Goal: Information Seeking & Learning: Learn about a topic

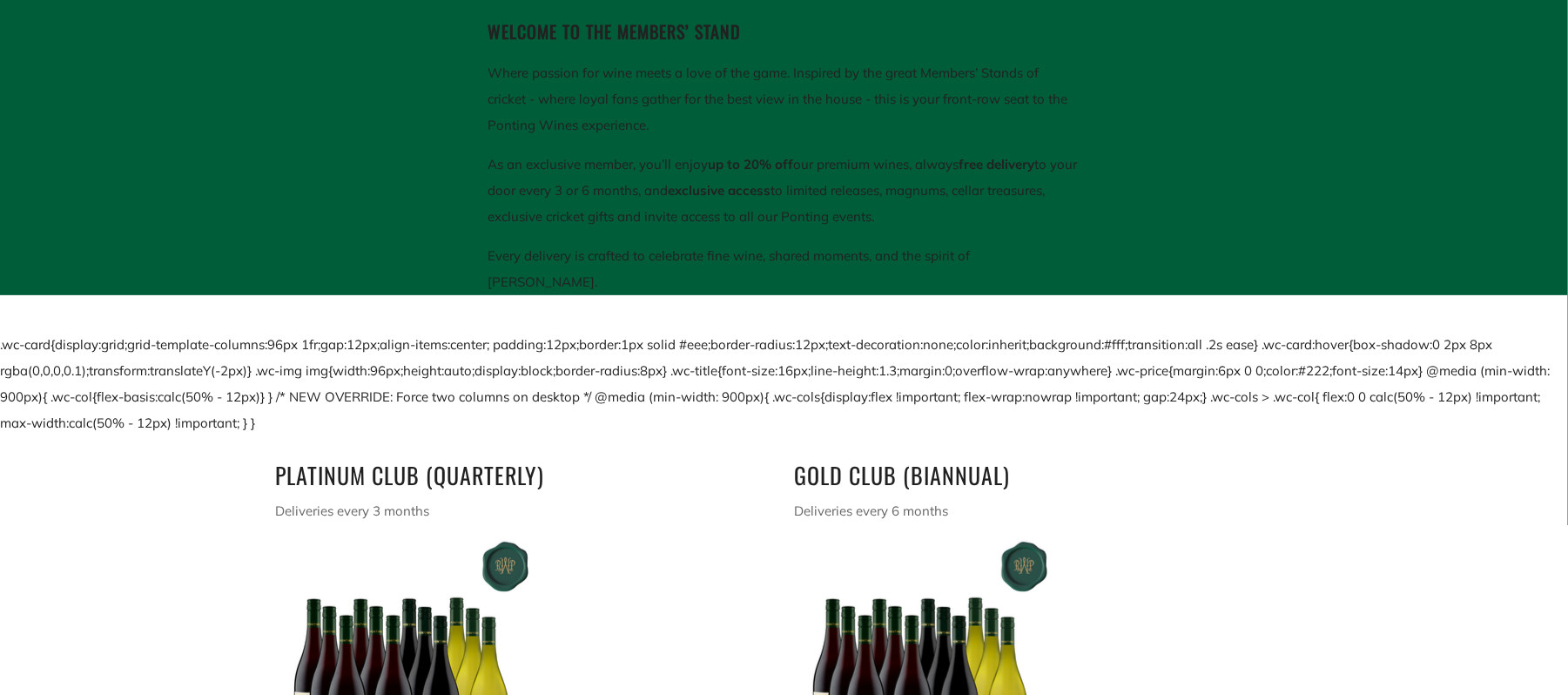
scroll to position [399, 0]
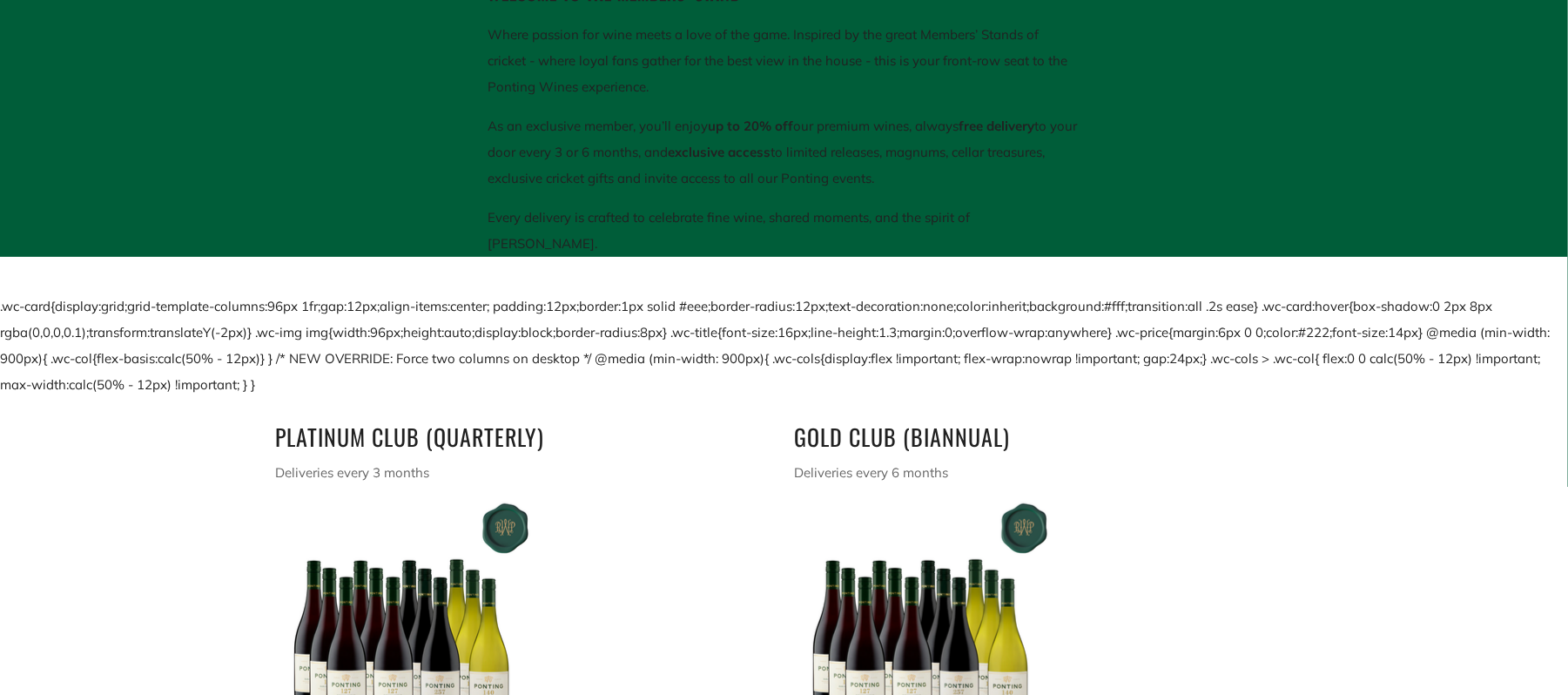
drag, startPoint x: 285, startPoint y: 352, endPoint x: 0, endPoint y: 260, distance: 299.5
copy div ".wc-card{display:grid;grid-template-columns:96px 1fr;gap:12px;align-items:cente…"
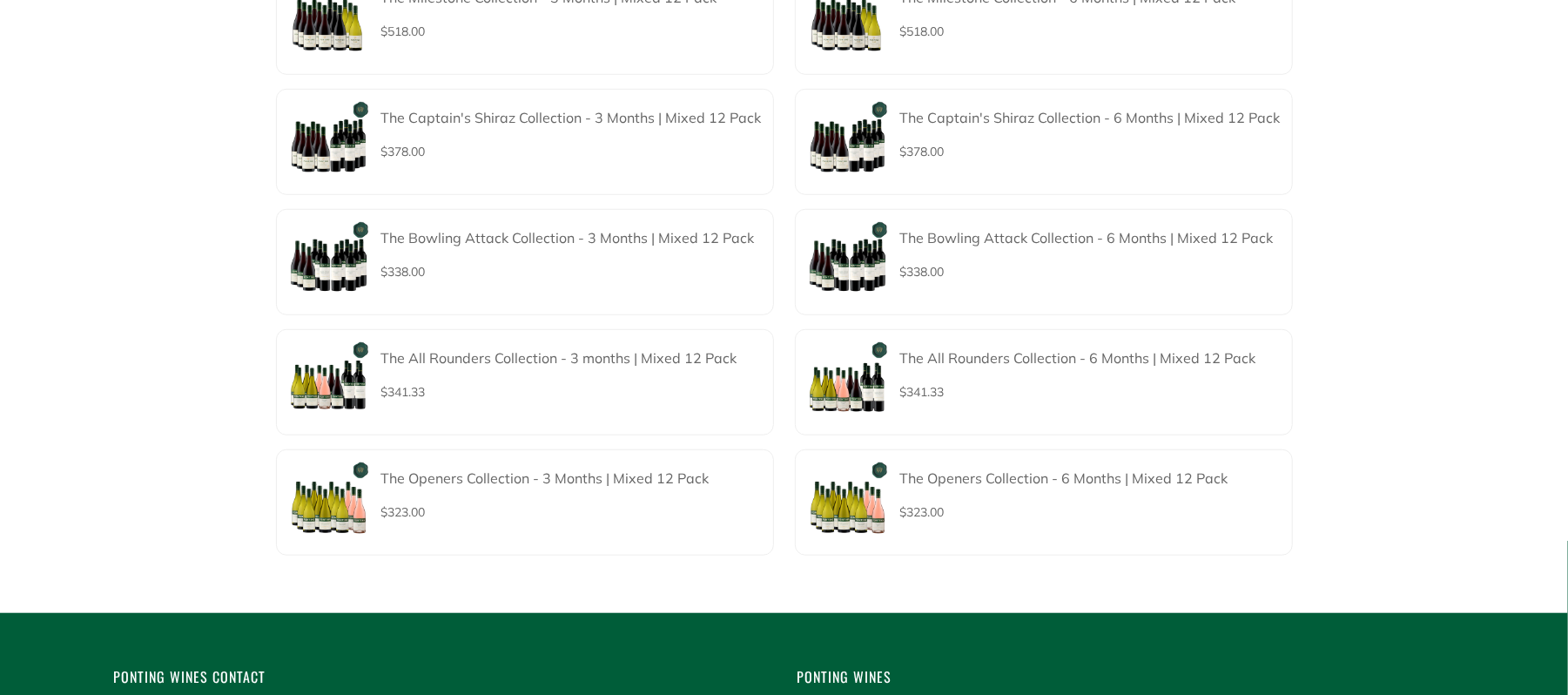
scroll to position [836, 0]
